Goal: Information Seeking & Learning: Learn about a topic

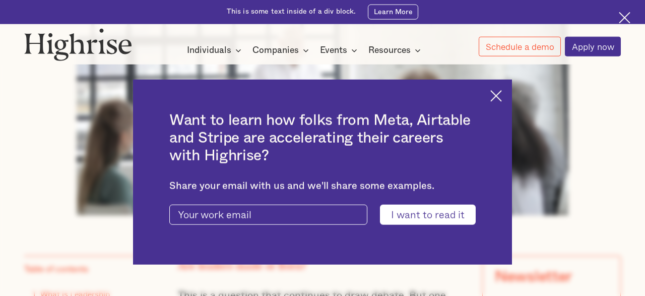
scroll to position [401, 0]
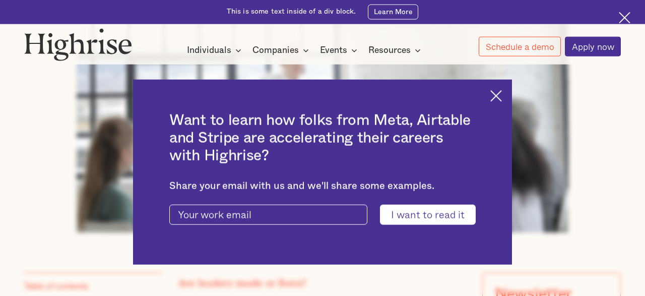
click at [495, 97] on img at bounding box center [496, 96] width 12 height 12
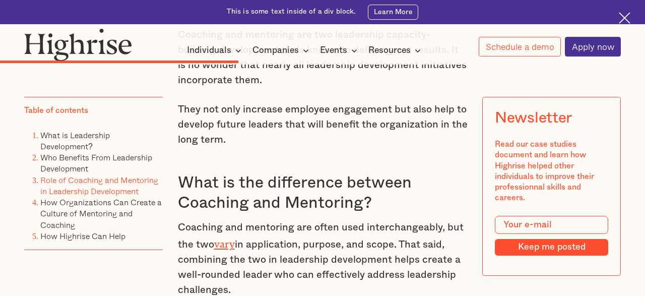
scroll to position [2753, 0]
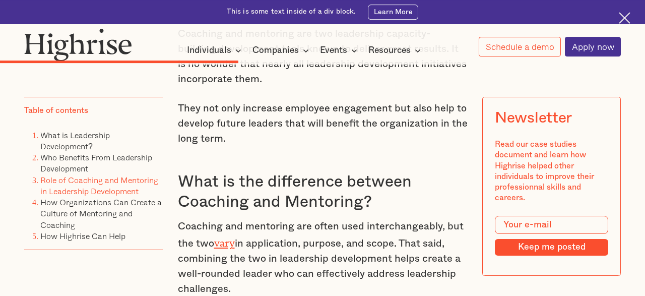
drag, startPoint x: 236, startPoint y: 229, endPoint x: 200, endPoint y: 99, distance: 135.4
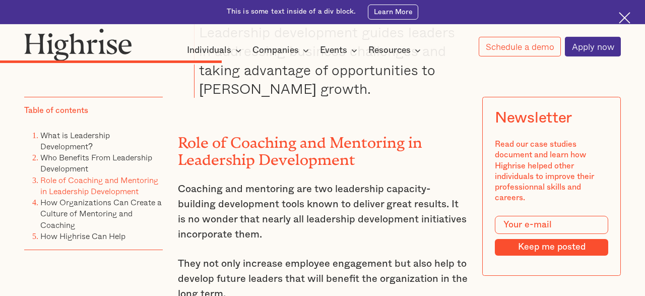
scroll to position [2598, 0]
click at [180, 181] on p "Coaching and mentoring are two leadership capacity-building development tools k…" at bounding box center [323, 211] width 290 height 60
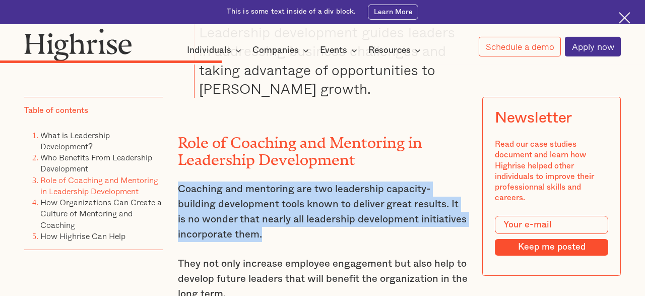
drag, startPoint x: 266, startPoint y: 174, endPoint x: 177, endPoint y: 126, distance: 101.2
copy p "Coaching and mentoring are two leadership capacity-building development tools k…"
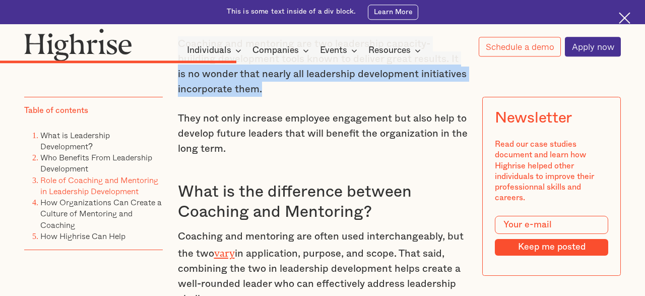
scroll to position [2747, 0]
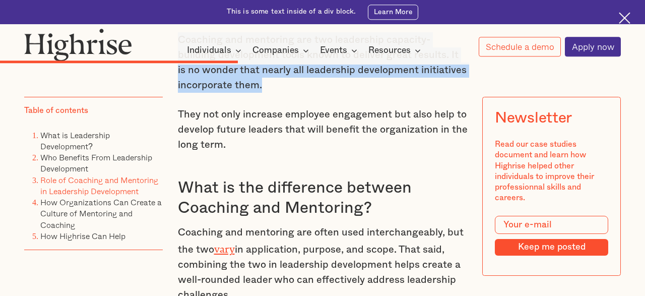
drag, startPoint x: 178, startPoint y: 167, endPoint x: 246, endPoint y: 238, distance: 98.3
copy p "Coaching and mentoring are often used interchangeably, but the two vary in appl…"
